Goal: Book appointment/travel/reservation

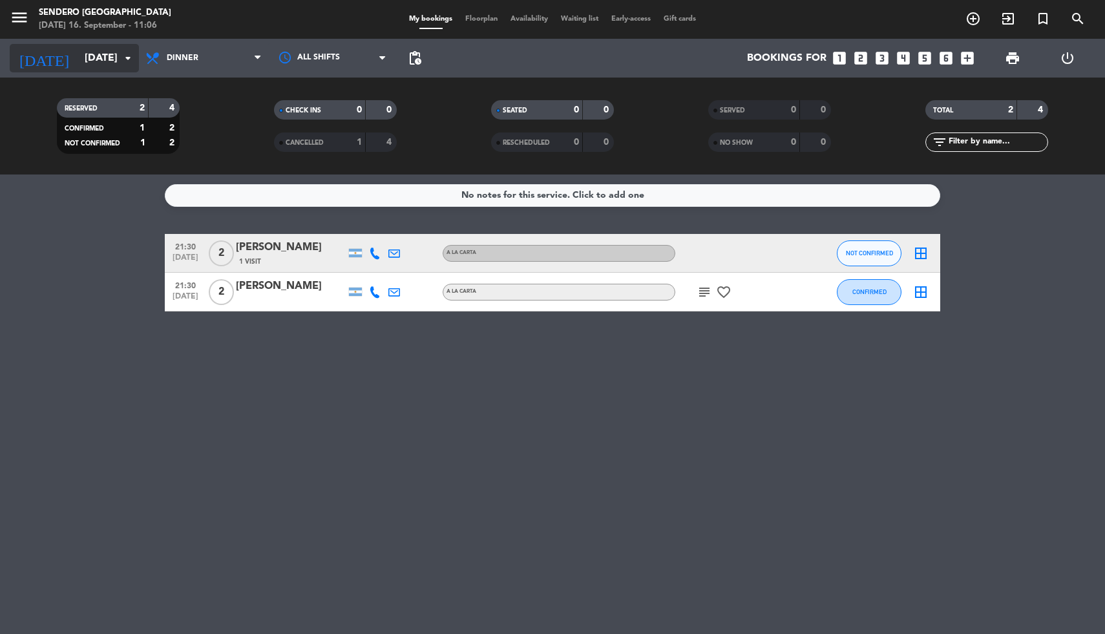
click at [124, 63] on icon "arrow_drop_down" at bounding box center [128, 58] width 16 height 16
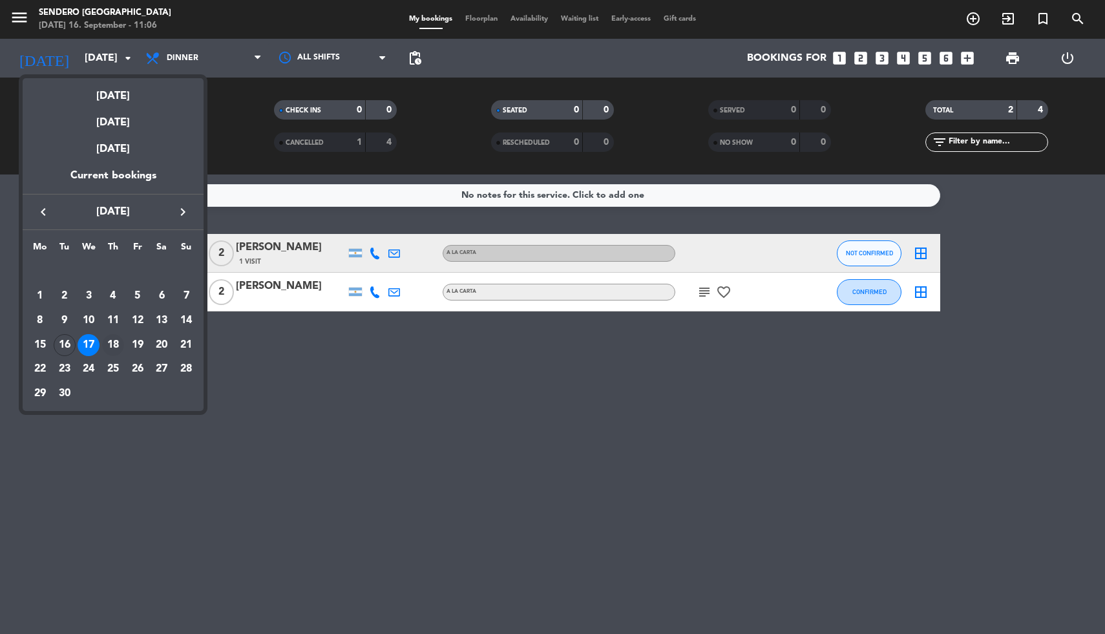
click at [110, 342] on div "18" at bounding box center [113, 345] width 22 height 22
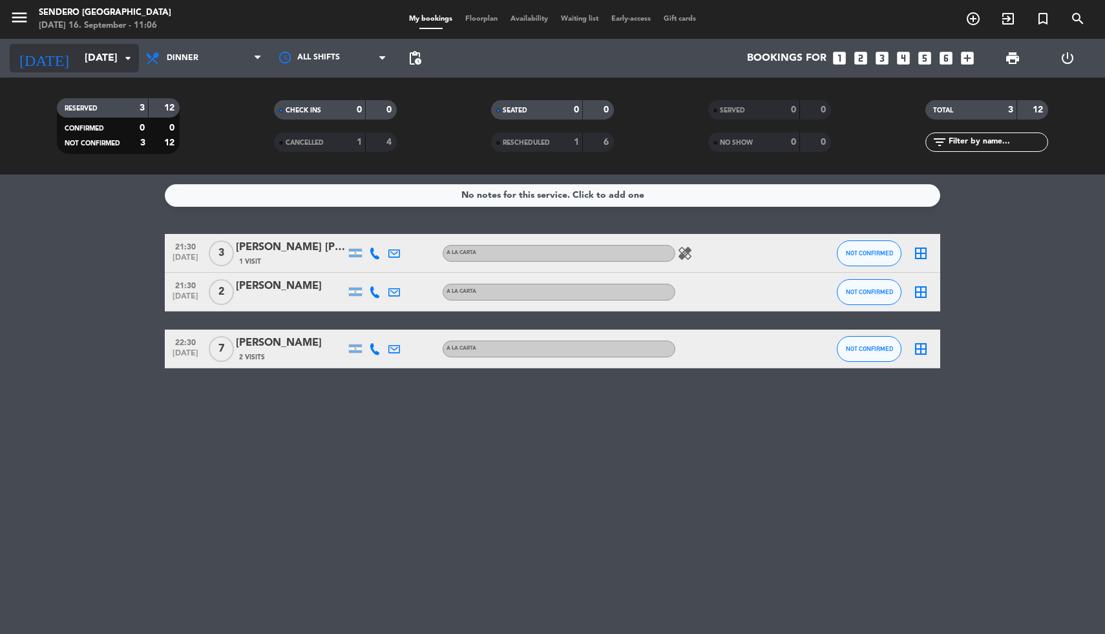
click at [123, 57] on icon "arrow_drop_down" at bounding box center [128, 58] width 16 height 16
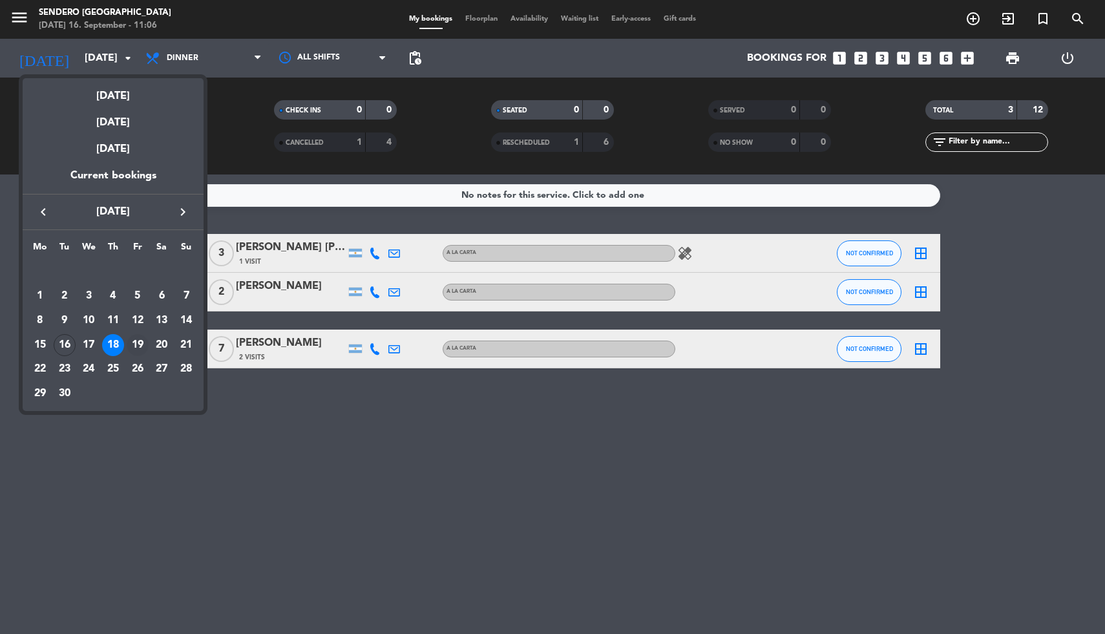
click at [142, 344] on div "19" at bounding box center [138, 345] width 22 height 22
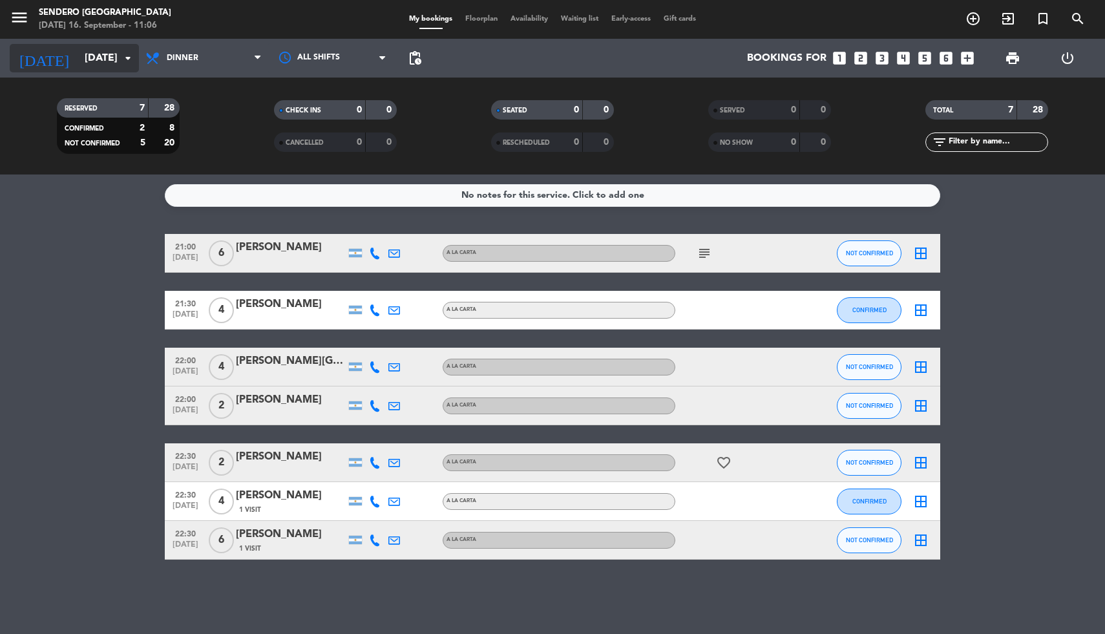
click at [124, 56] on icon "arrow_drop_down" at bounding box center [128, 58] width 16 height 16
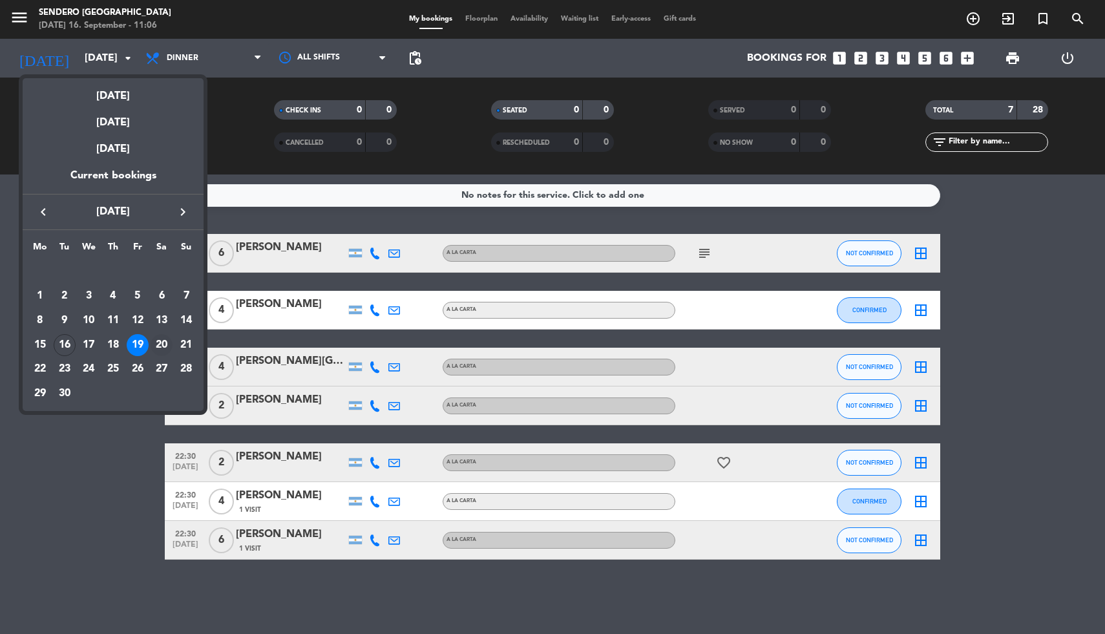
click at [159, 344] on div "20" at bounding box center [162, 345] width 22 height 22
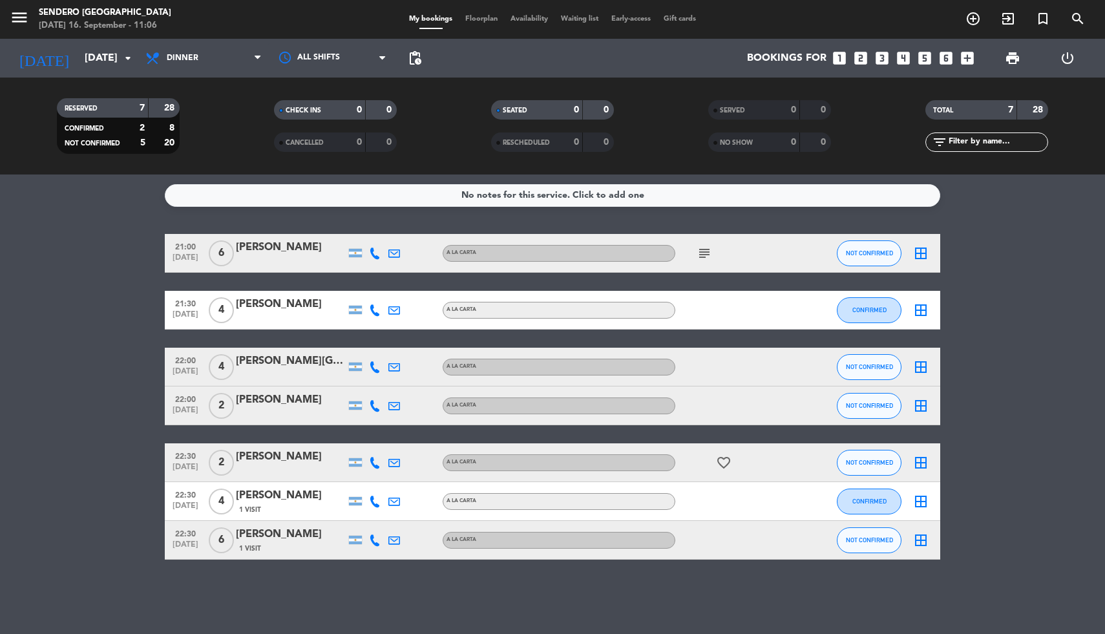
type input "[DATE]"
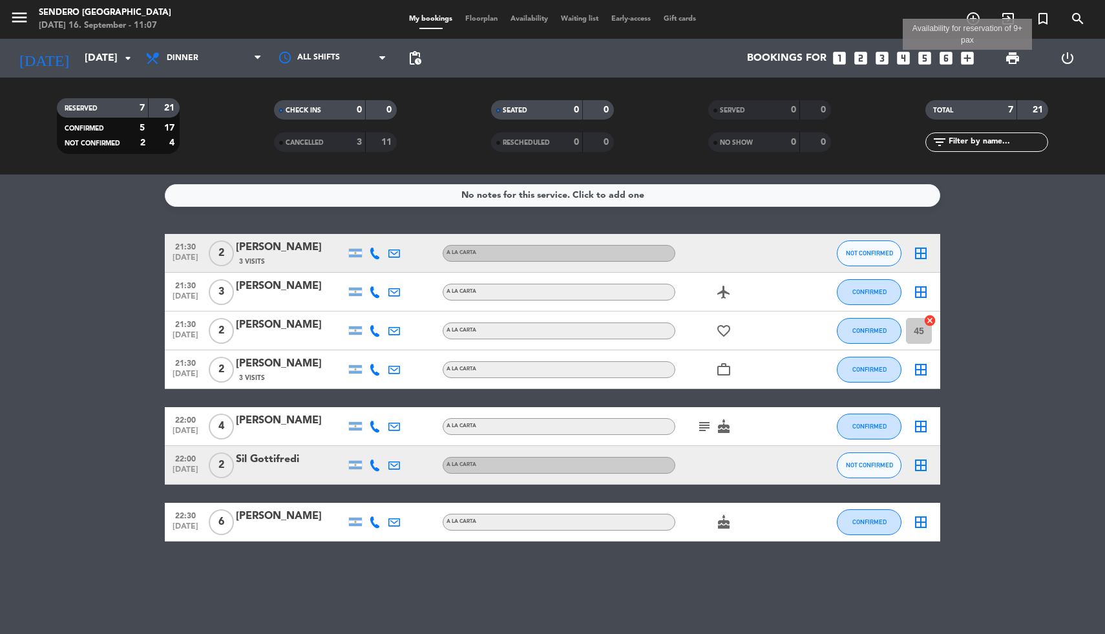
click at [967, 58] on icon "add_box" at bounding box center [967, 58] width 17 height 17
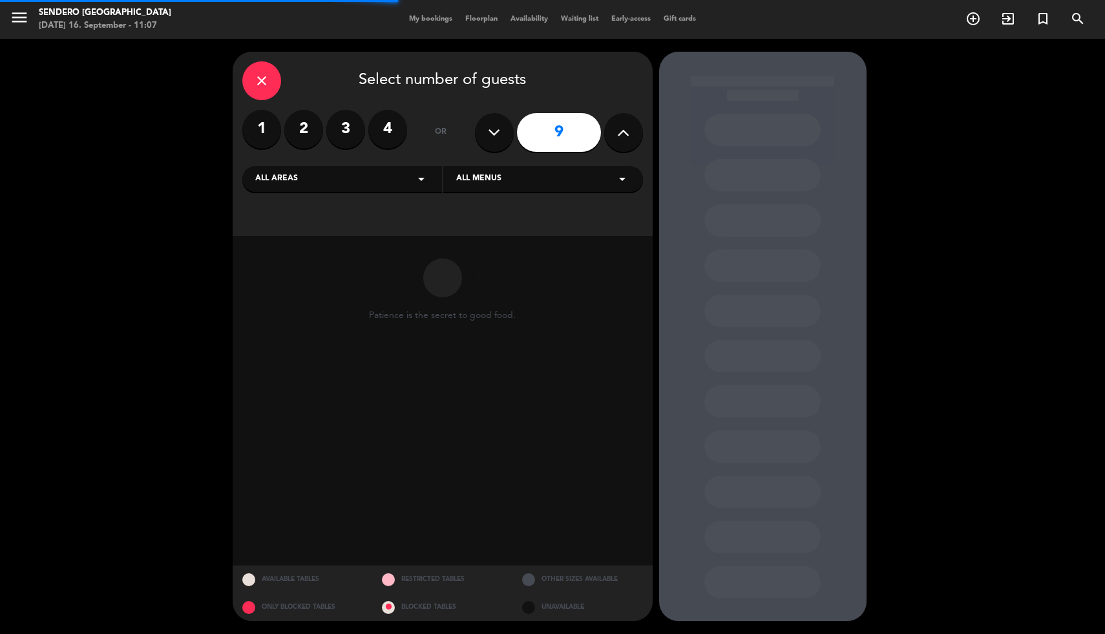
click at [629, 126] on button at bounding box center [623, 132] width 39 height 39
type input "10"
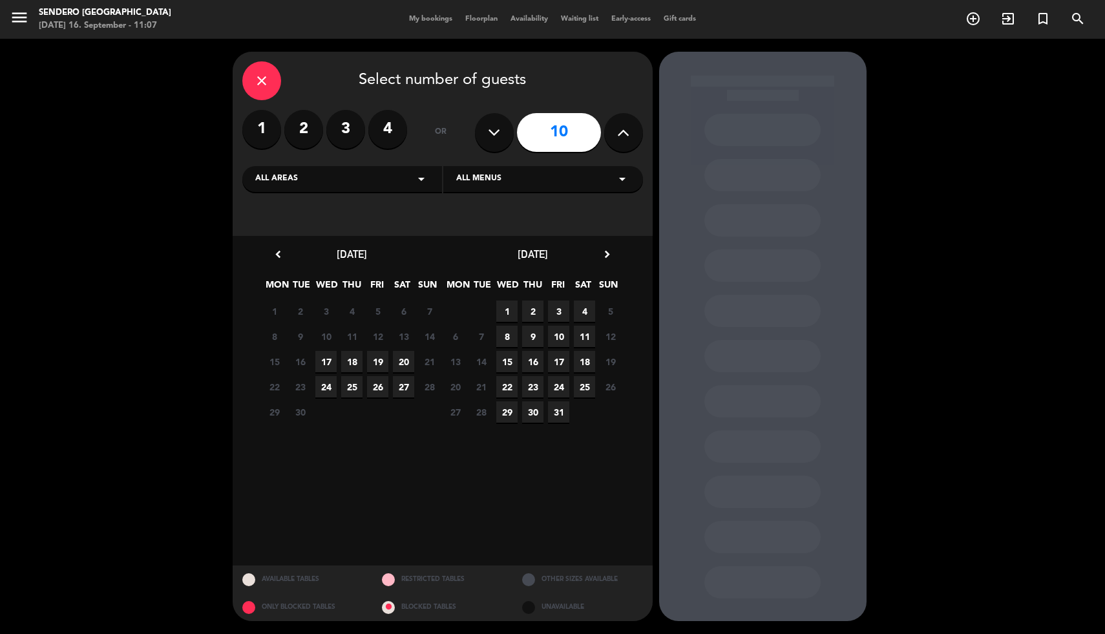
click at [404, 363] on span "20" at bounding box center [403, 361] width 21 height 21
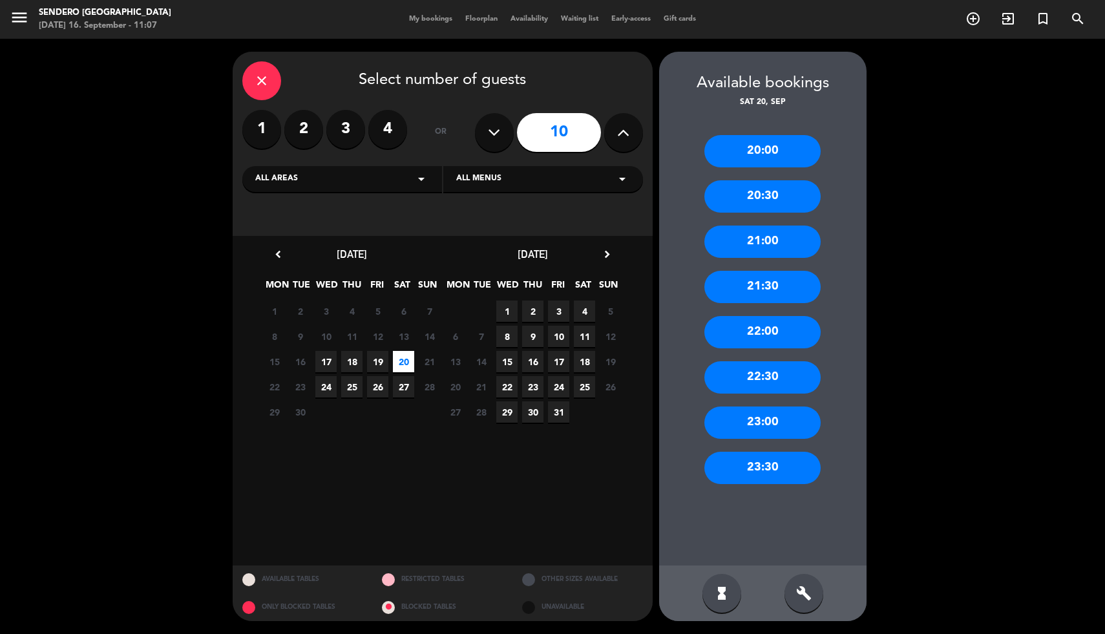
click at [757, 286] on div "21:30" at bounding box center [762, 287] width 116 height 32
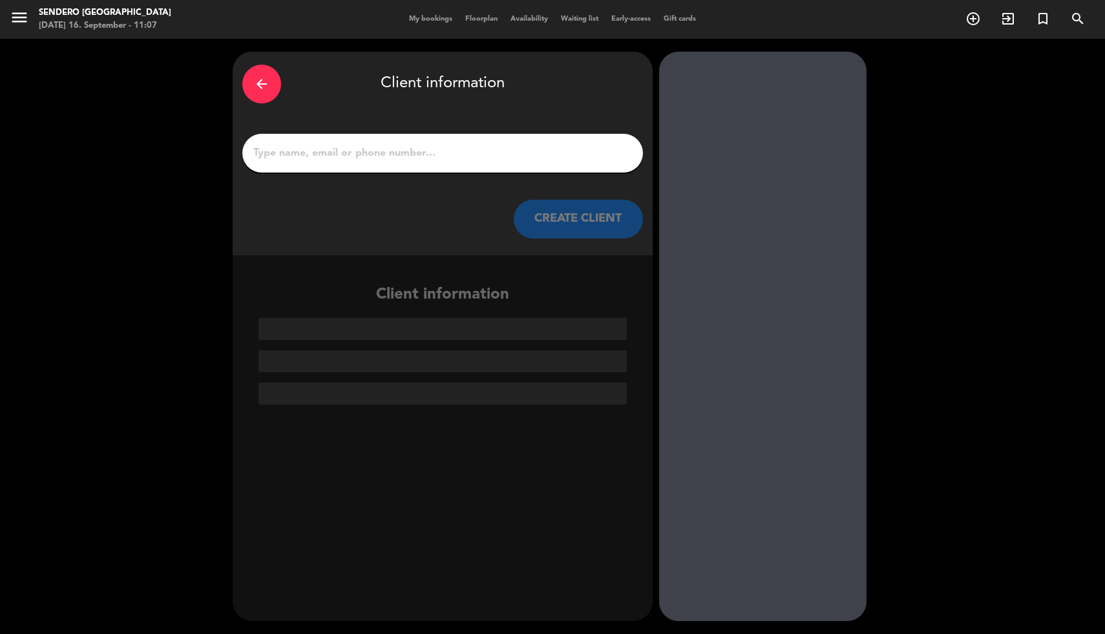
click at [255, 87] on icon "arrow_back" at bounding box center [262, 84] width 16 height 16
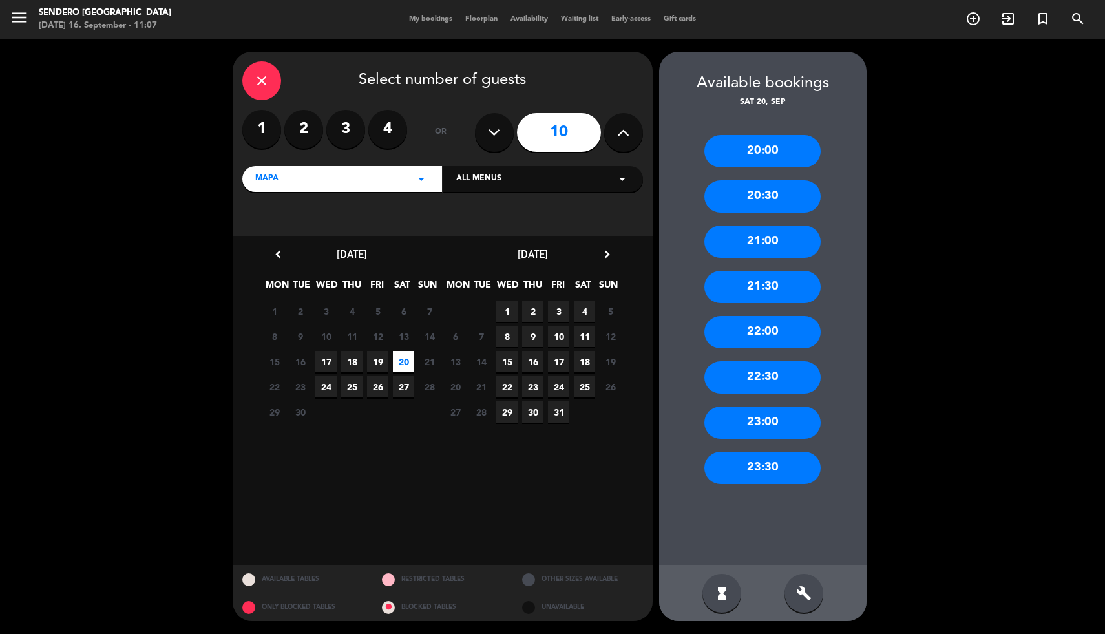
click at [772, 244] on div "21:00" at bounding box center [762, 242] width 116 height 32
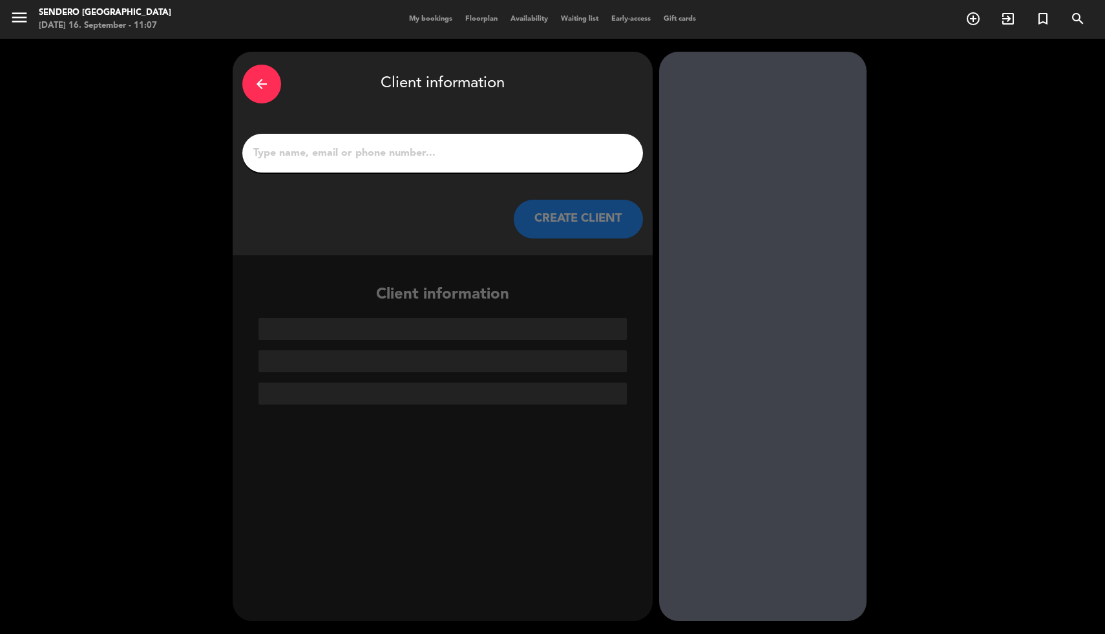
click at [432, 143] on div at bounding box center [442, 153] width 401 height 39
click at [430, 158] on input "1" at bounding box center [442, 153] width 381 height 18
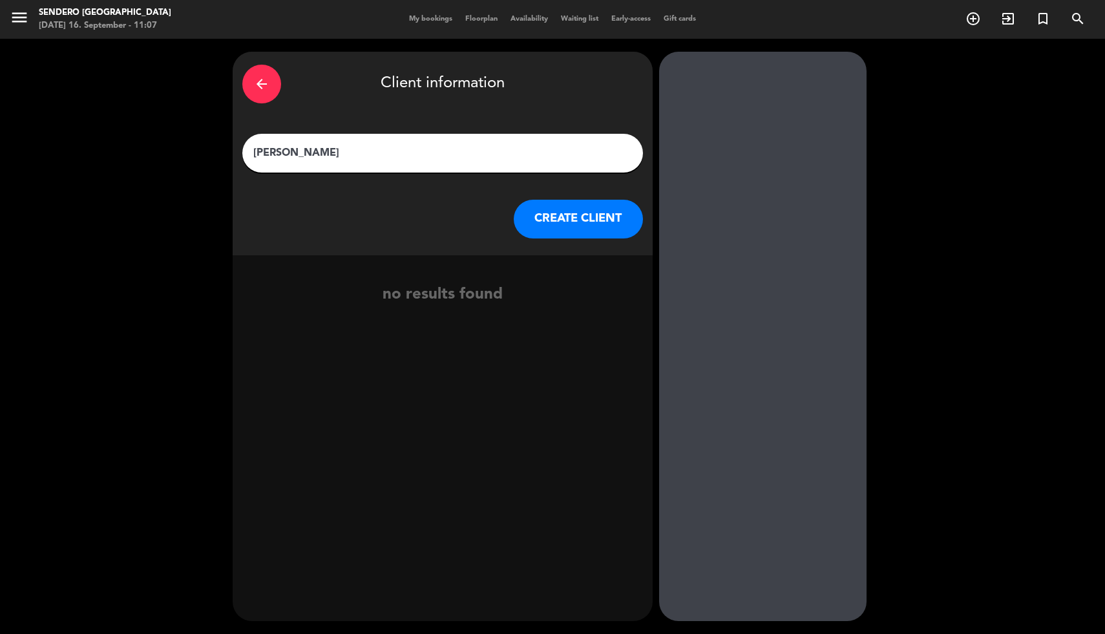
type input "[PERSON_NAME]"
click at [602, 225] on button "CREATE CLIENT" at bounding box center [578, 219] width 129 height 39
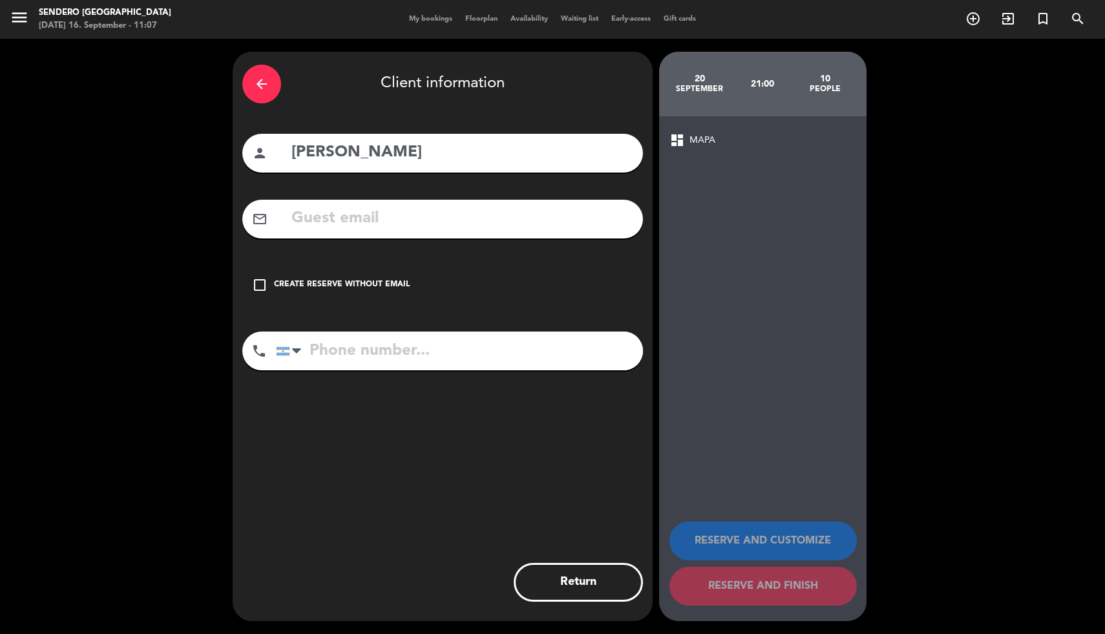
click at [332, 286] on div "Create reserve without email" at bounding box center [342, 285] width 136 height 13
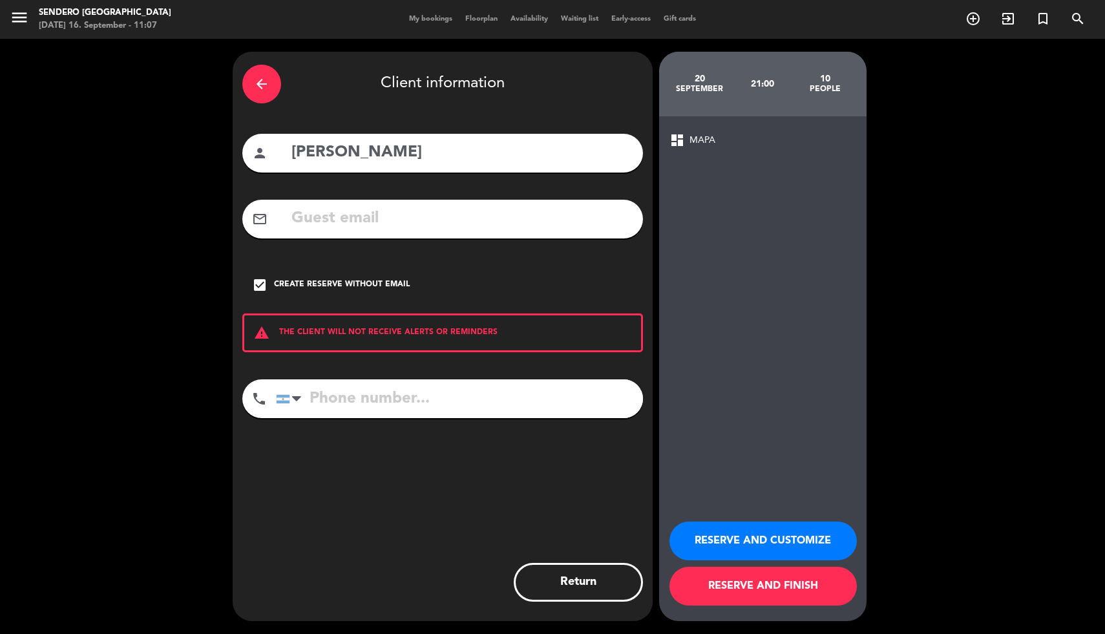
click at [753, 589] on button "RESERVE AND FINISH" at bounding box center [762, 586] width 187 height 39
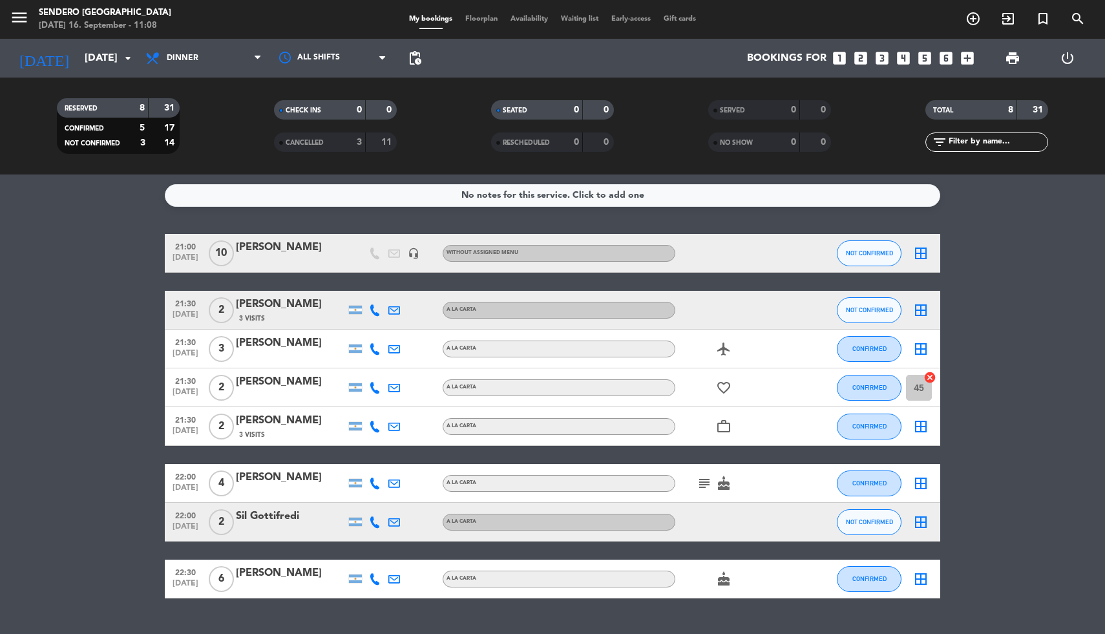
click at [926, 375] on icon "cancel" at bounding box center [929, 377] width 13 height 13
